Goal: Task Accomplishment & Management: Use online tool/utility

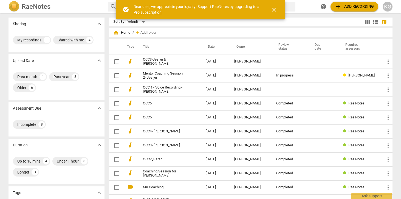
click at [300, 26] on div "Sort By Default view_module view_list table_chart home Home / add Add folder Ty…" at bounding box center [253, 144] width 288 height 252
click at [357, 9] on span "add Add recording" at bounding box center [354, 6] width 39 height 7
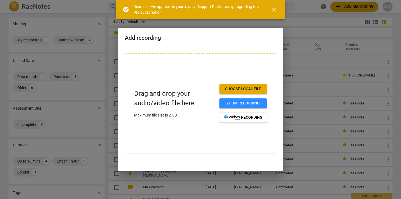
click at [248, 90] on span "Choose local file" at bounding box center [243, 88] width 39 height 5
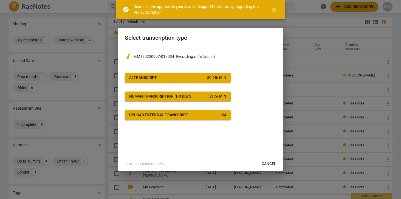
click at [194, 77] on span "AI Transcript $ 0.15 / min" at bounding box center [177, 77] width 97 height 5
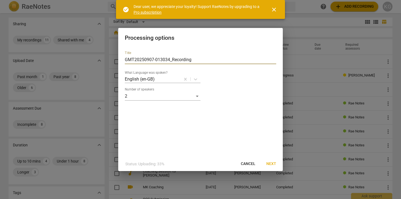
click at [200, 61] on input "GMT20250907-013034_Recording" at bounding box center [200, 59] width 151 height 9
type input "C"
type input "OCC4- [PERSON_NAME] & [PERSON_NAME]"
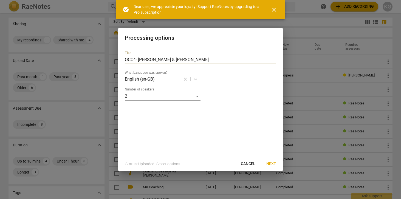
click at [272, 164] on span "Next" at bounding box center [271, 163] width 10 height 5
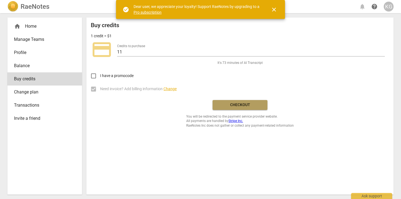
click at [243, 107] on span "Checkout" at bounding box center [240, 104] width 46 height 5
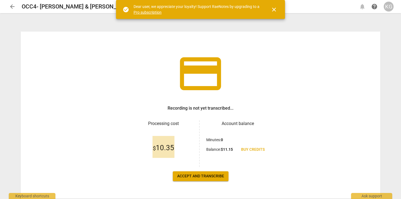
click at [209, 170] on div "credit_card Recording is not yet transcribed... Processing cost $ 10.35 Account…" at bounding box center [201, 115] width 360 height 167
click at [212, 174] on span "Accept and transcribe" at bounding box center [200, 176] width 47 height 5
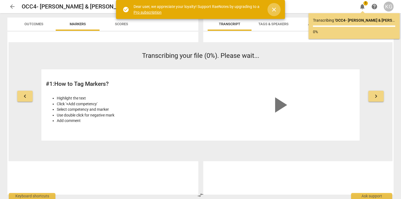
click at [273, 7] on span "close" at bounding box center [274, 9] width 7 height 7
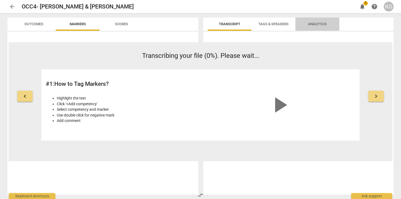
click at [319, 24] on span "Analytics" at bounding box center [317, 24] width 19 height 4
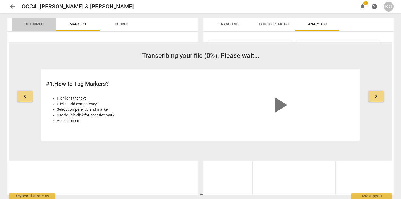
click at [41, 22] on span "Outcomes" at bounding box center [33, 24] width 19 height 4
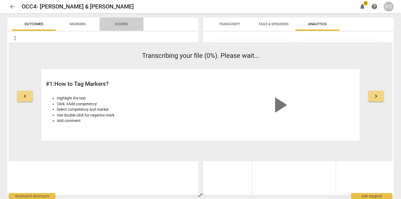
click at [122, 21] on span "Scores" at bounding box center [121, 24] width 26 height 7
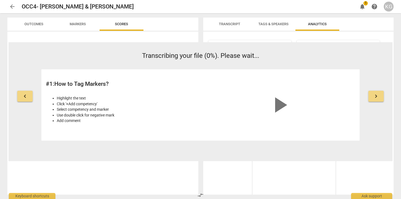
click at [122, 21] on span "Scores" at bounding box center [121, 24] width 26 height 7
click at [33, 21] on span "Outcomes" at bounding box center [34, 24] width 32 height 7
click at [272, 22] on span "Tags & Speakers" at bounding box center [273, 24] width 30 height 4
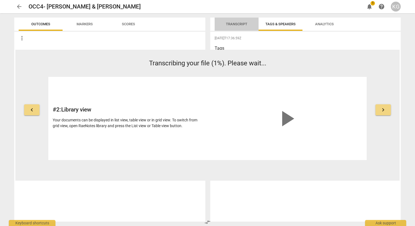
click at [237, 24] on span "Transcript" at bounding box center [236, 24] width 21 height 4
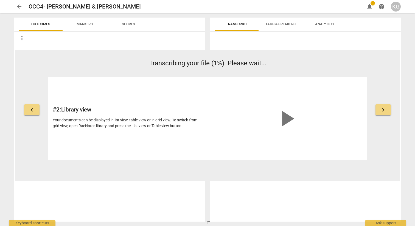
click at [21, 5] on span "arrow_back" at bounding box center [19, 6] width 7 height 7
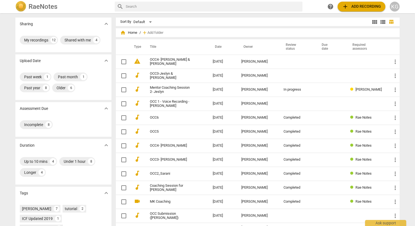
click at [375, 21] on span "view_module" at bounding box center [374, 22] width 7 height 7
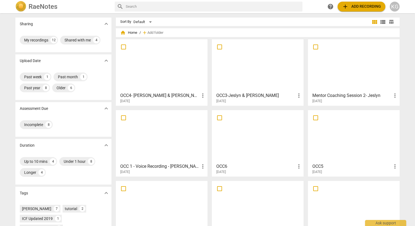
click at [191, 62] on div at bounding box center [162, 65] width 88 height 49
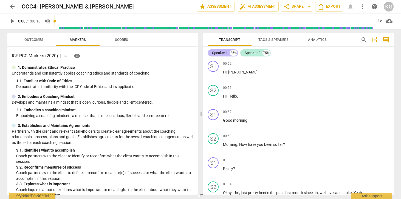
click at [224, 52] on div "Speaker 1" at bounding box center [220, 52] width 16 height 5
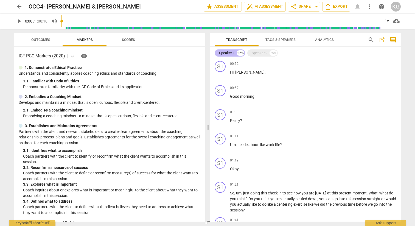
click at [225, 52] on div "Speaker 1" at bounding box center [227, 52] width 16 height 5
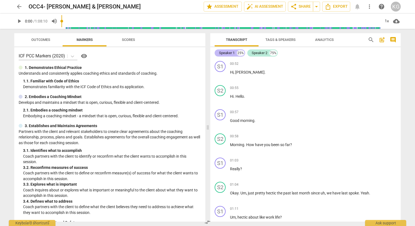
click at [225, 52] on div "Speaker 1" at bounding box center [227, 52] width 16 height 5
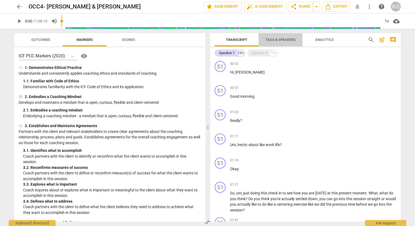
click at [282, 38] on span "Tags & Speakers" at bounding box center [280, 40] width 30 height 4
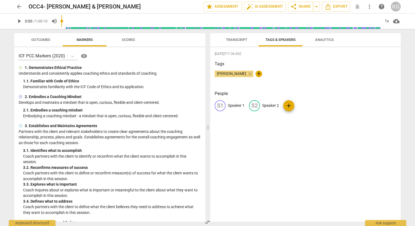
click at [237, 103] on p "Speaker 1" at bounding box center [236, 106] width 17 height 6
type input "[DEMOGRAPHIC_DATA]"
click at [299, 105] on p "Speaker 2" at bounding box center [306, 106] width 17 height 6
type input "[PERSON_NAME]"
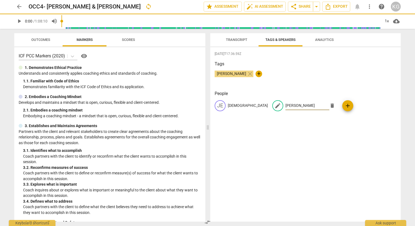
click at [234, 41] on span "Transcript" at bounding box center [236, 40] width 21 height 4
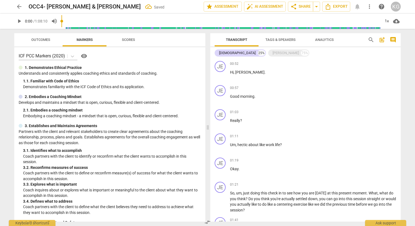
click at [235, 39] on span "Transcript" at bounding box center [236, 40] width 21 height 4
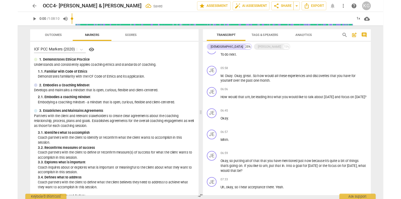
scroll to position [394, 0]
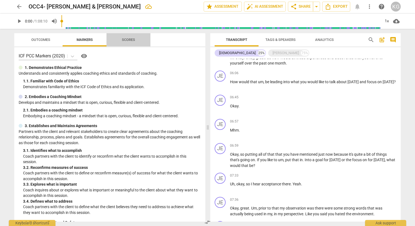
click at [129, 38] on span "Scores" at bounding box center [128, 40] width 13 height 4
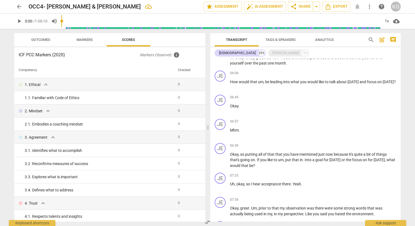
click at [42, 40] on span "Outcomes" at bounding box center [40, 40] width 19 height 4
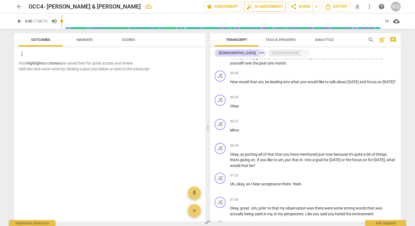
click at [273, 4] on span "auto_fix_high AI Assessment" at bounding box center [264, 6] width 37 height 7
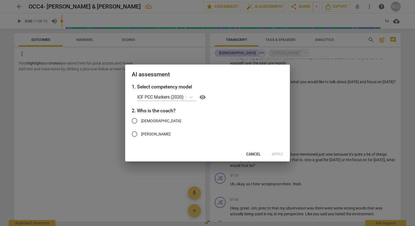
click at [146, 121] on span "[DEMOGRAPHIC_DATA]" at bounding box center [161, 121] width 40 height 6
click at [141, 121] on input "[DEMOGRAPHIC_DATA]" at bounding box center [134, 120] width 13 height 13
radio input "true"
click at [191, 97] on icon at bounding box center [190, 96] width 5 height 5
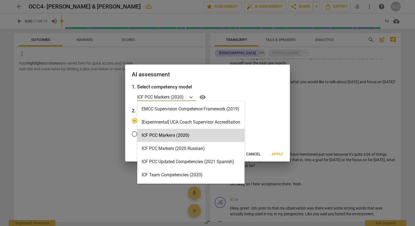
click at [267, 52] on div at bounding box center [207, 113] width 415 height 226
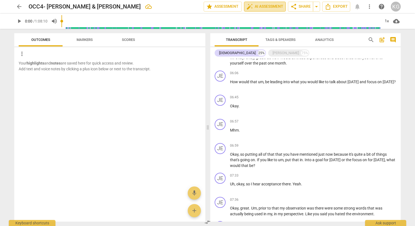
click at [265, 6] on span "auto_fix_high AI Assessment" at bounding box center [264, 6] width 37 height 7
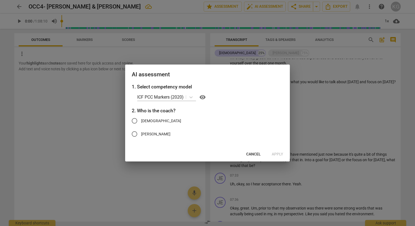
click at [148, 120] on span "[DEMOGRAPHIC_DATA]" at bounding box center [161, 121] width 40 height 6
click at [141, 120] on input "[DEMOGRAPHIC_DATA]" at bounding box center [134, 120] width 13 height 13
radio input "true"
click at [205, 96] on span "visibility" at bounding box center [202, 97] width 7 height 7
click at [147, 121] on span "[DEMOGRAPHIC_DATA]" at bounding box center [161, 121] width 40 height 6
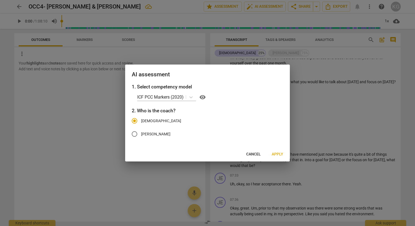
click at [141, 121] on input "[DEMOGRAPHIC_DATA]" at bounding box center [134, 120] width 13 height 13
click at [277, 152] on span "Apply" at bounding box center [278, 153] width 12 height 5
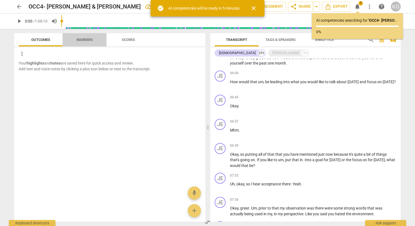
click at [87, 40] on span "Markers" at bounding box center [85, 40] width 16 height 4
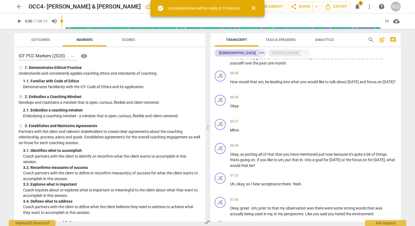
click at [126, 34] on button "Scores" at bounding box center [128, 39] width 44 height 13
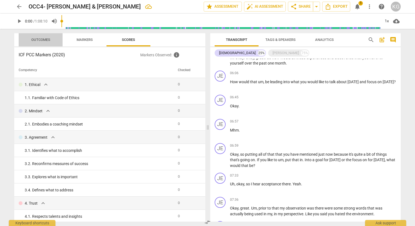
click at [30, 38] on span "Outcomes" at bounding box center [41, 39] width 32 height 7
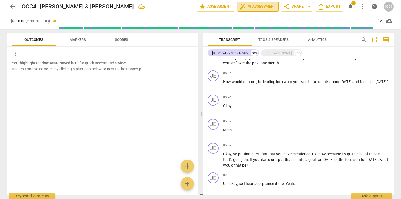
click at [258, 5] on span "auto_fix_high AI Assessment" at bounding box center [258, 6] width 37 height 7
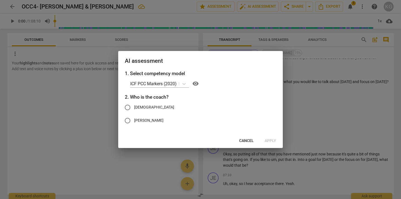
click at [140, 108] on span "[DEMOGRAPHIC_DATA]" at bounding box center [154, 108] width 40 height 6
click at [134, 108] on input "[DEMOGRAPHIC_DATA]" at bounding box center [127, 107] width 13 height 13
radio input "true"
click at [268, 140] on span "Apply" at bounding box center [271, 140] width 12 height 5
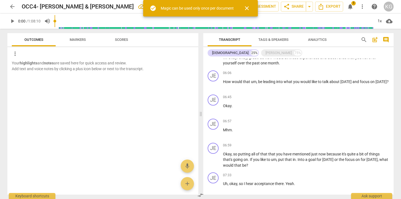
click at [245, 7] on span "close" at bounding box center [247, 8] width 7 height 7
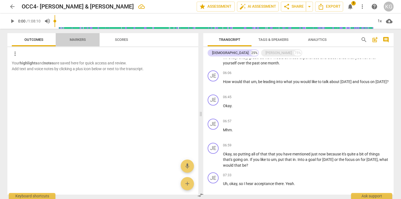
click at [86, 40] on span "Markers" at bounding box center [77, 39] width 29 height 7
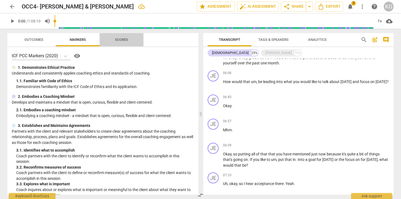
click at [124, 40] on span "Scores" at bounding box center [121, 40] width 13 height 4
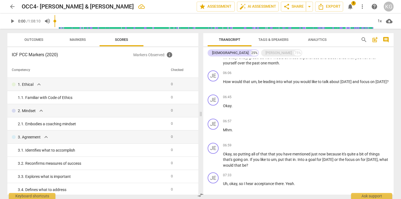
scroll to position [150, 0]
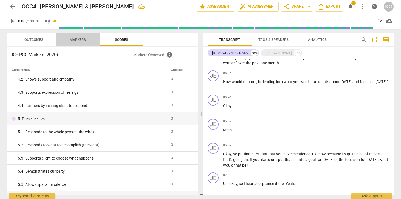
click at [70, 37] on span "Markers" at bounding box center [77, 39] width 29 height 7
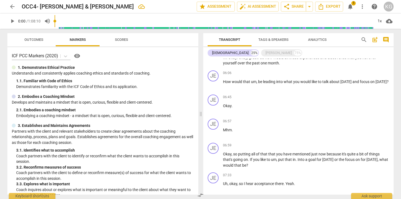
click at [32, 40] on span "Outcomes" at bounding box center [33, 40] width 19 height 4
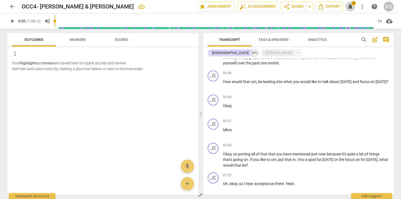
click at [350, 7] on span "notifications" at bounding box center [350, 6] width 7 height 7
